Goal: Find specific page/section: Find specific page/section

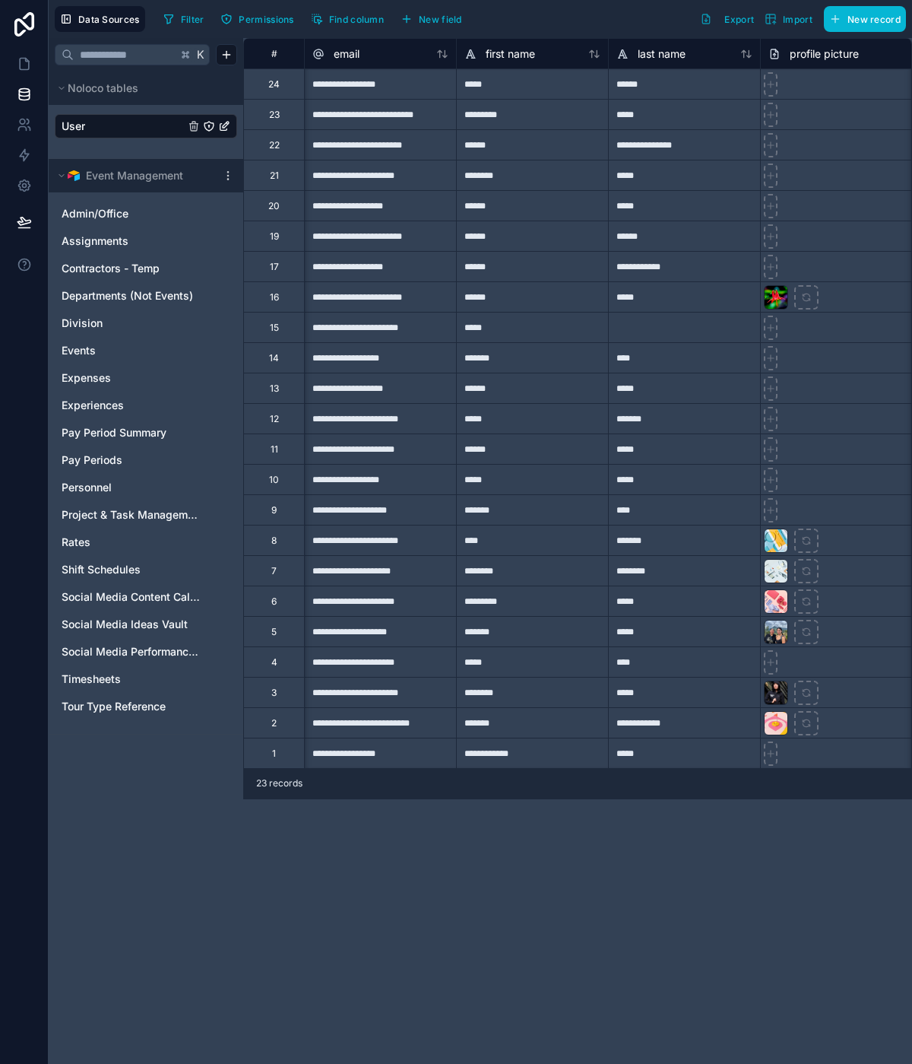
scroll to position [0, 71]
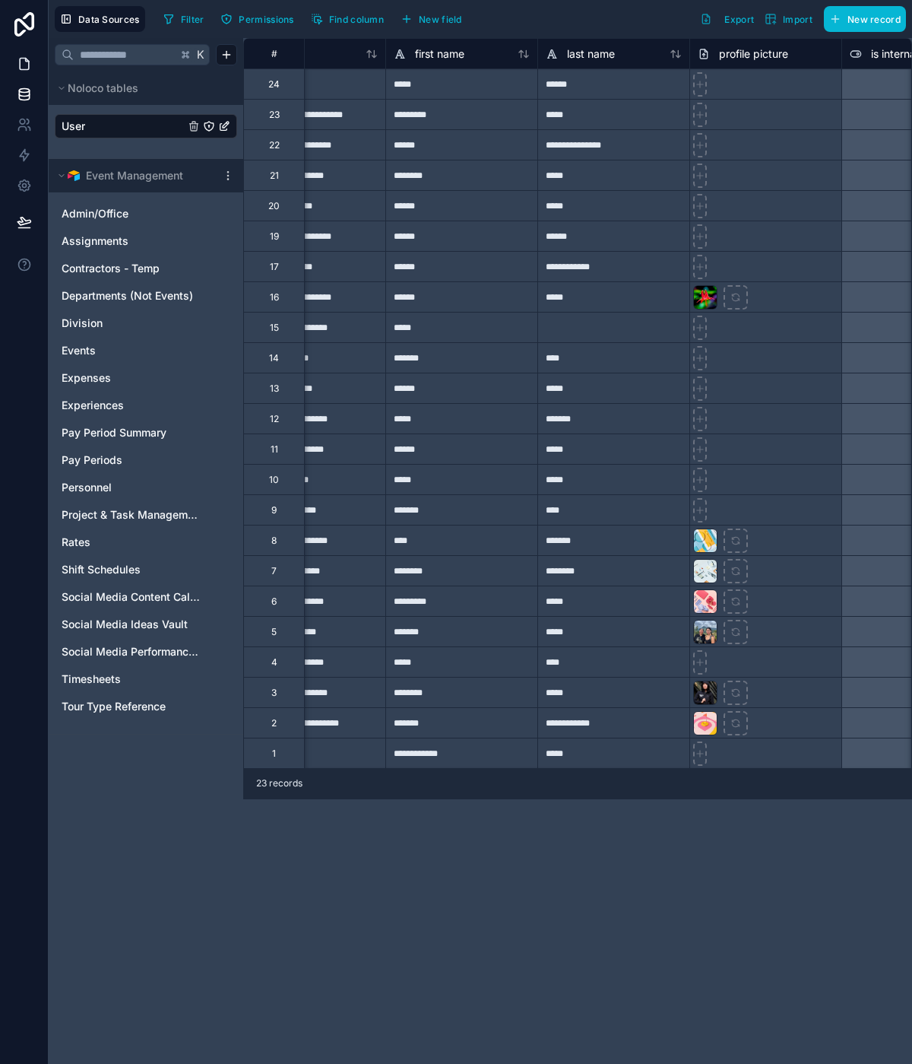
click at [27, 65] on icon at bounding box center [24, 63] width 15 height 15
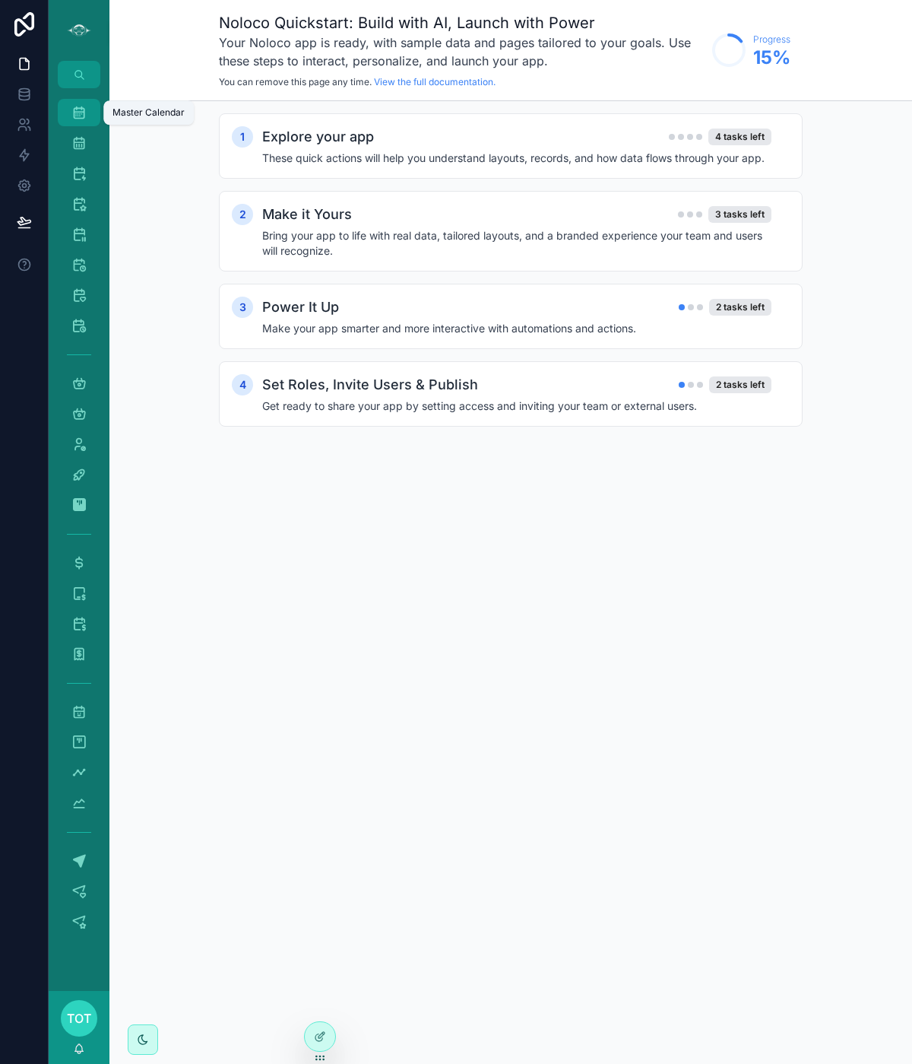
click at [79, 112] on icon "scrollable content" at bounding box center [78, 112] width 15 height 15
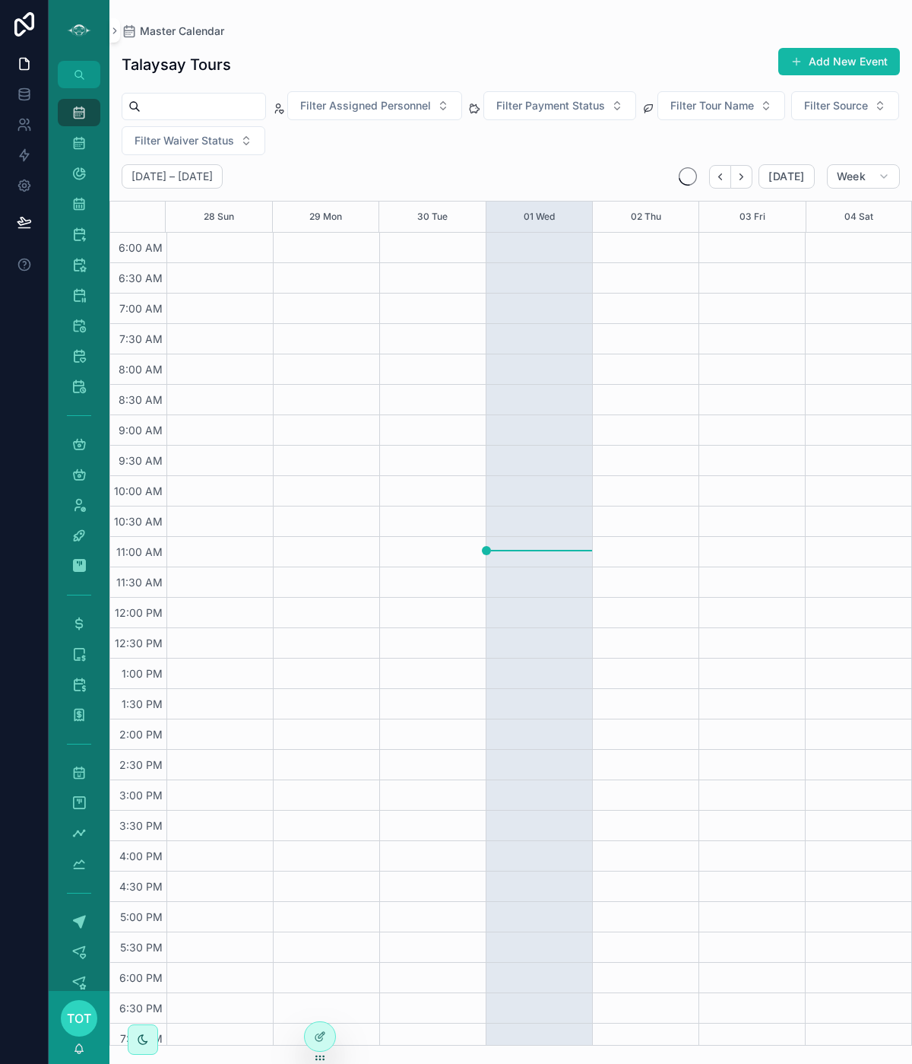
scroll to position [97, 0]
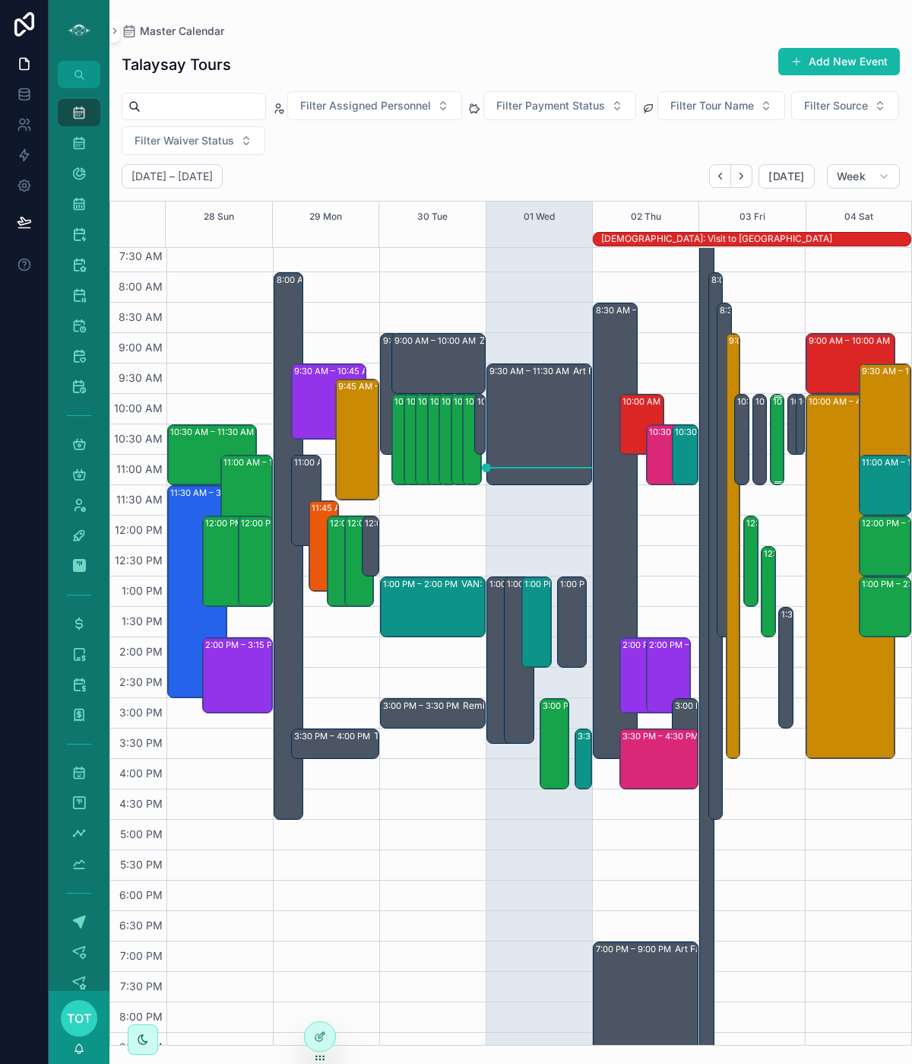
click at [779, 458] on div "10:00 AM – 11:30 AM (PRIVATE) VAN: TT - [PERSON_NAME] (10) [PERSON_NAME], TW:UU…" at bounding box center [778, 439] width 11 height 88
